Goal: Task Accomplishment & Management: Manage account settings

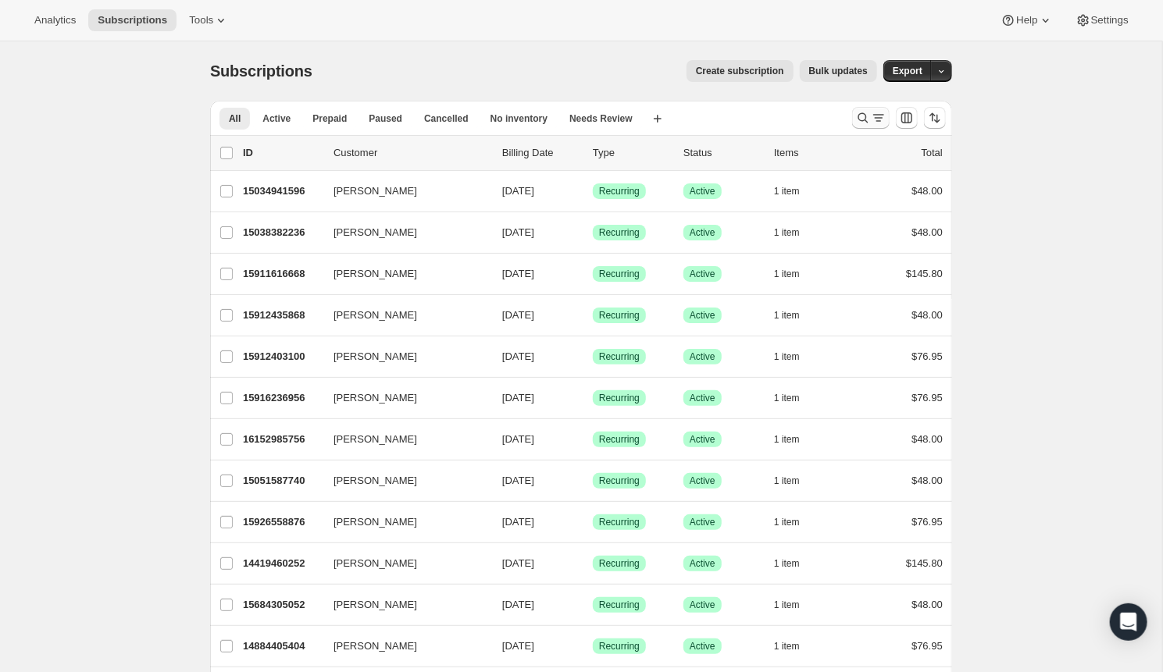
click at [857, 113] on icon "Search and filter results" at bounding box center [863, 118] width 16 height 16
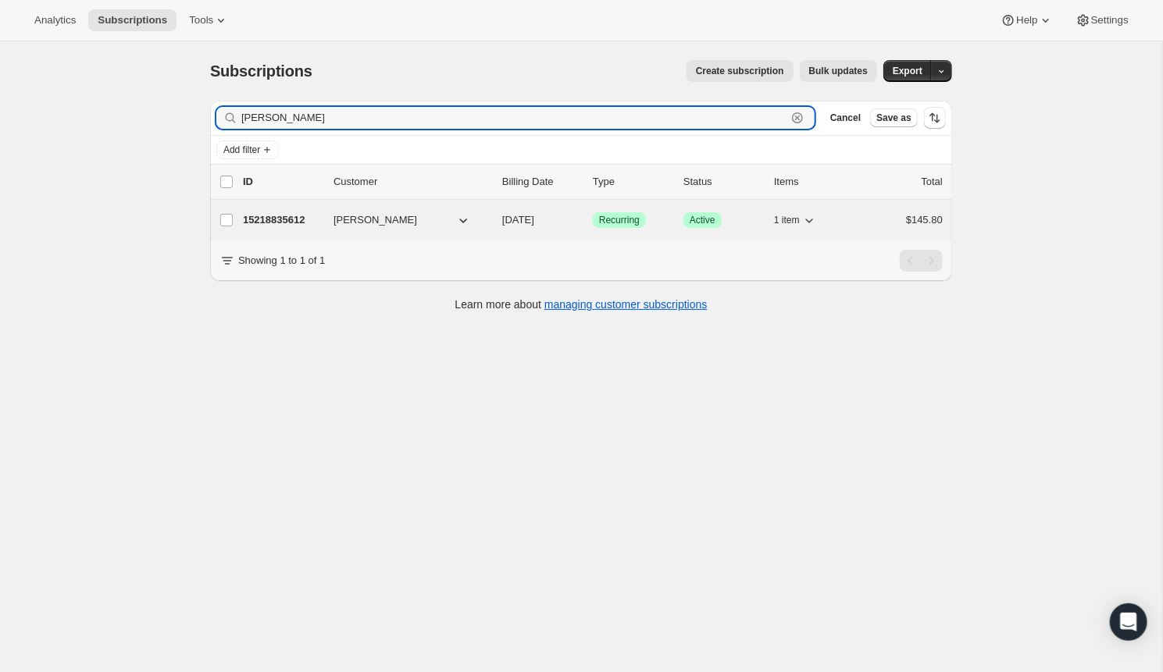
type input "[PERSON_NAME]"
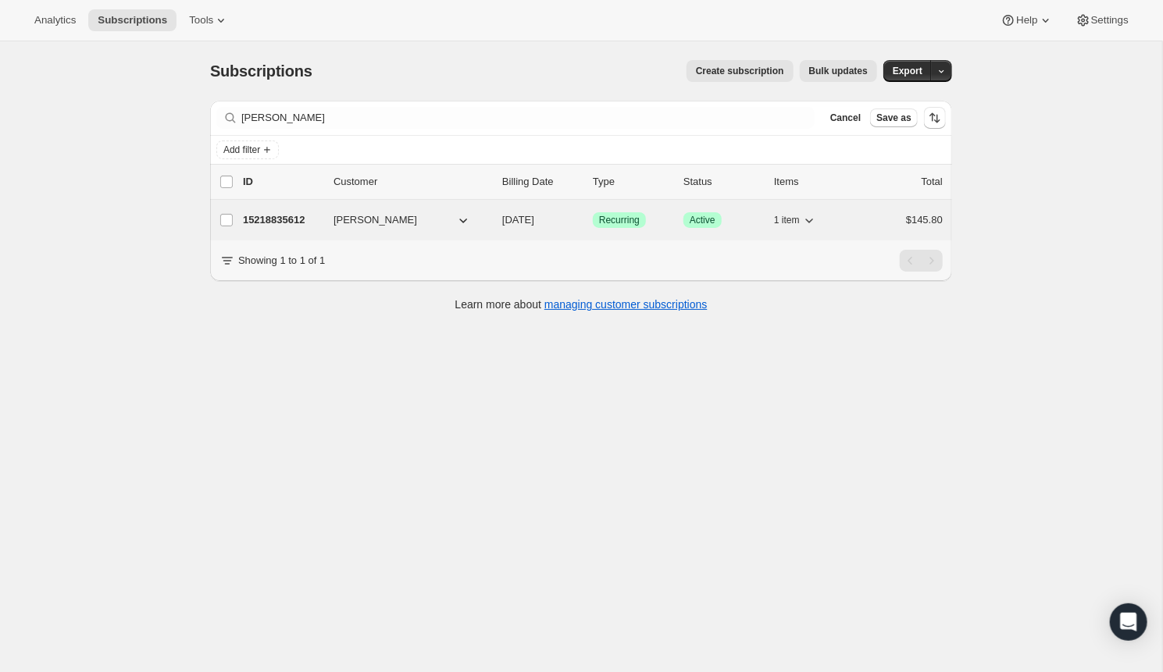
click at [269, 218] on p "15218835612" at bounding box center [282, 220] width 78 height 16
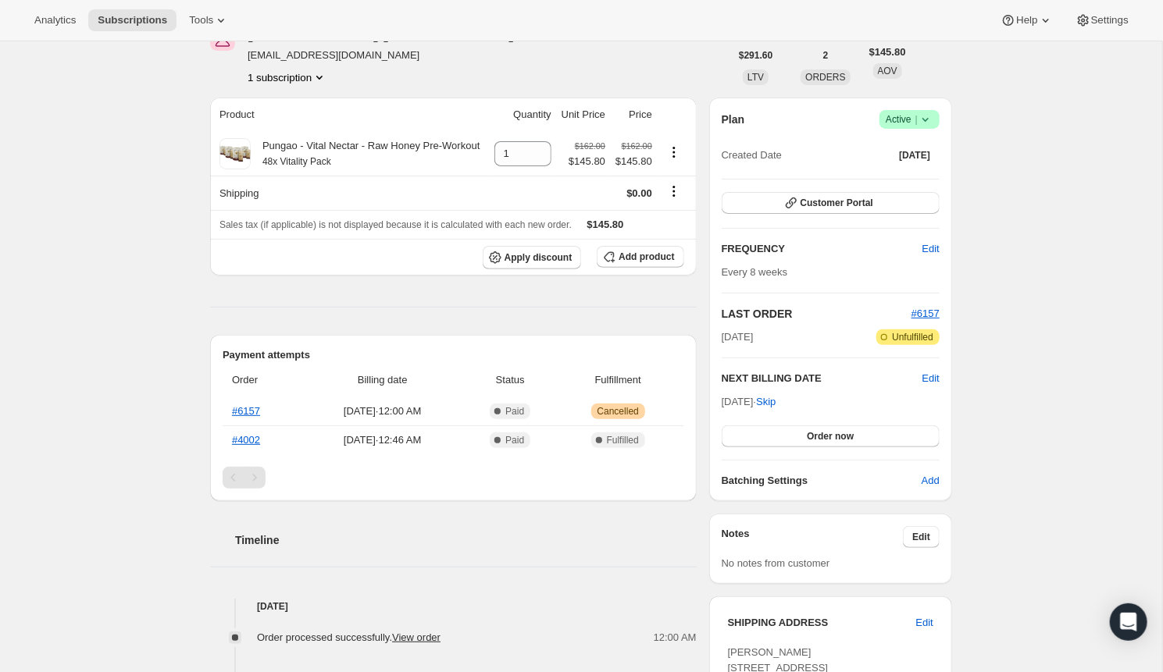
scroll to position [100, 0]
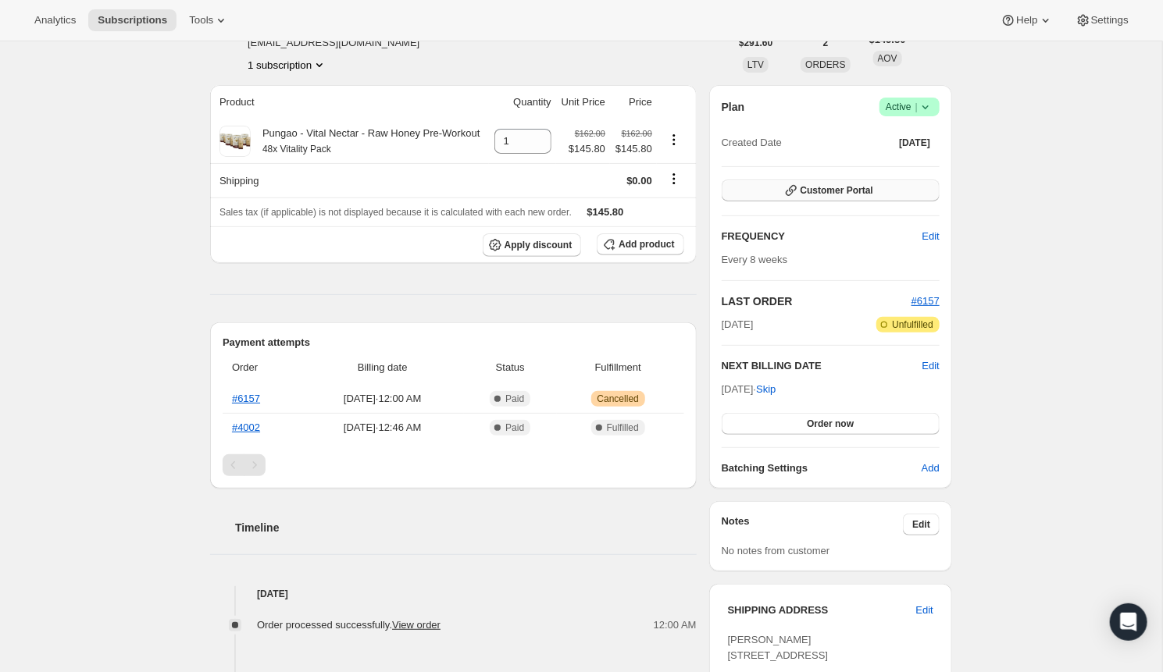
click at [894, 183] on button "Customer Portal" at bounding box center [831, 191] width 218 height 22
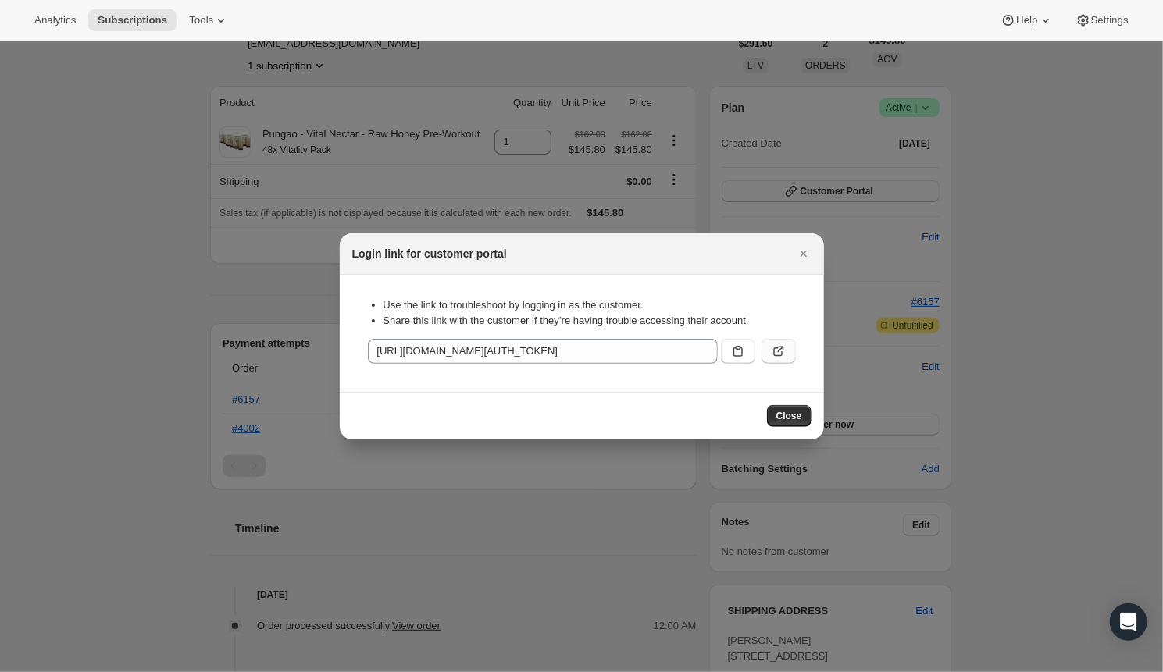
click at [778, 362] on button ":rcb:" at bounding box center [778, 351] width 34 height 25
